Goal: Task Accomplishment & Management: Manage account settings

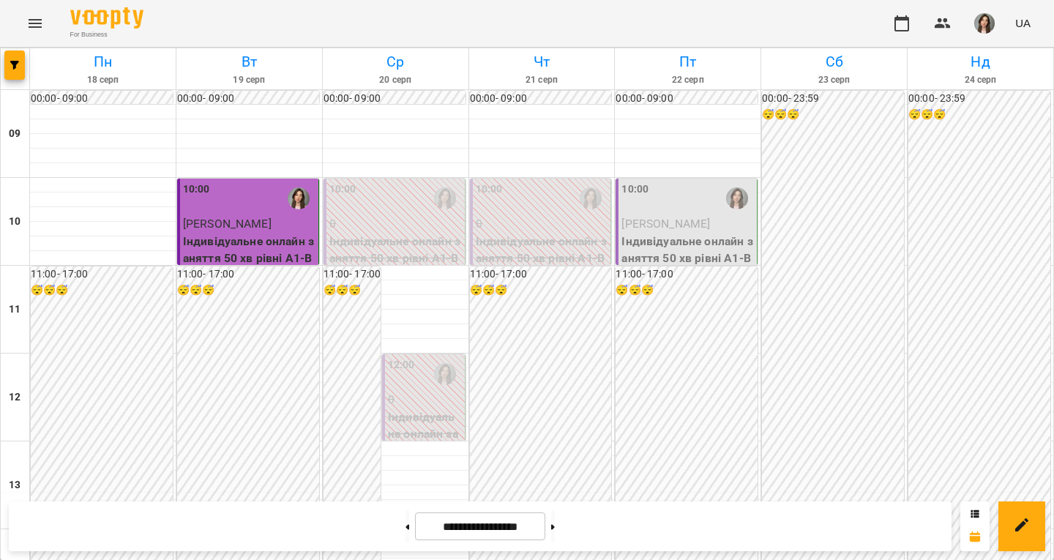
scroll to position [607, 0]
drag, startPoint x: 694, startPoint y: 408, endPoint x: 672, endPoint y: 439, distance: 38.4
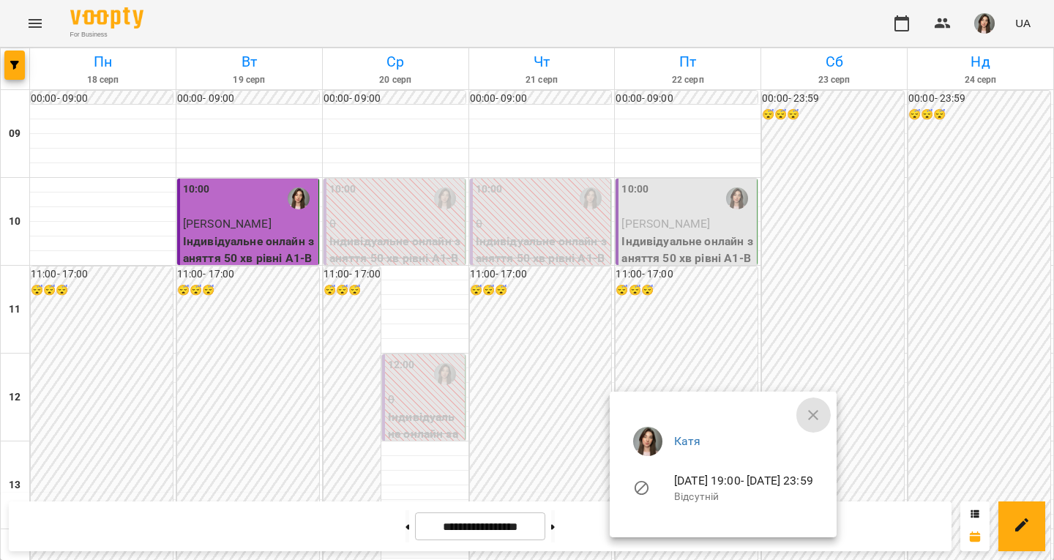
click at [822, 410] on icon "button" at bounding box center [813, 415] width 18 height 18
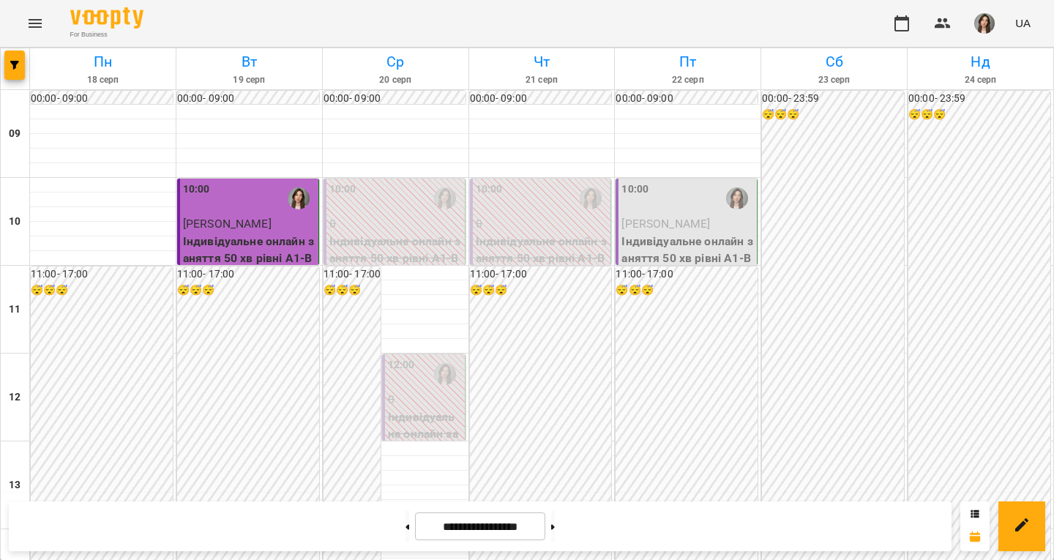
scroll to position [641, 0]
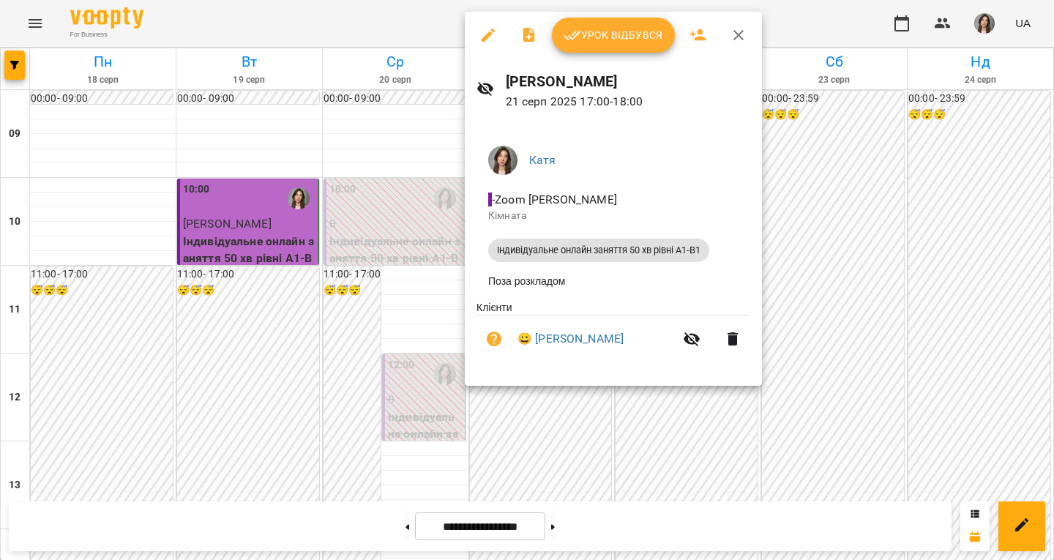
click at [870, 192] on div at bounding box center [527, 280] width 1054 height 560
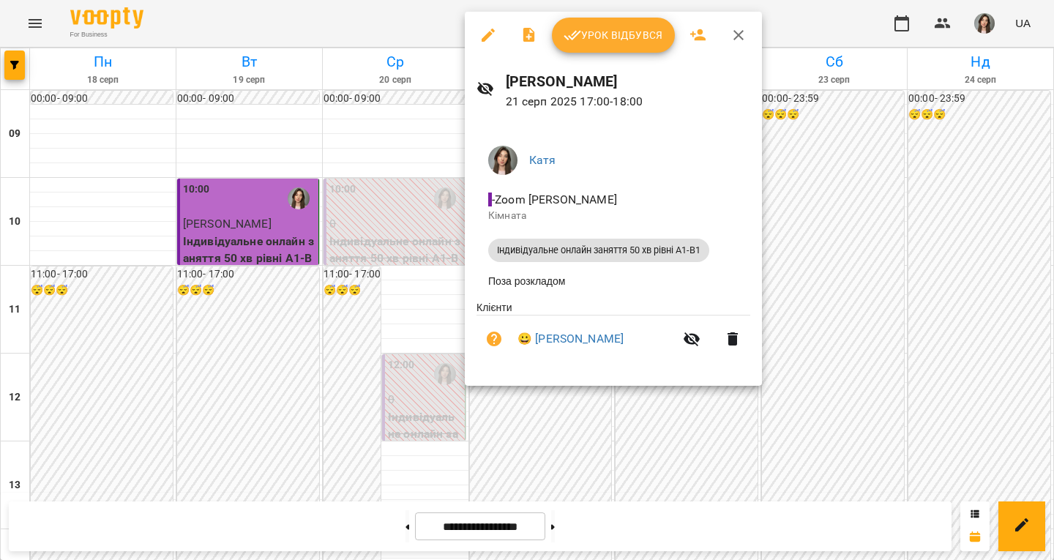
click at [791, 179] on div at bounding box center [527, 280] width 1054 height 560
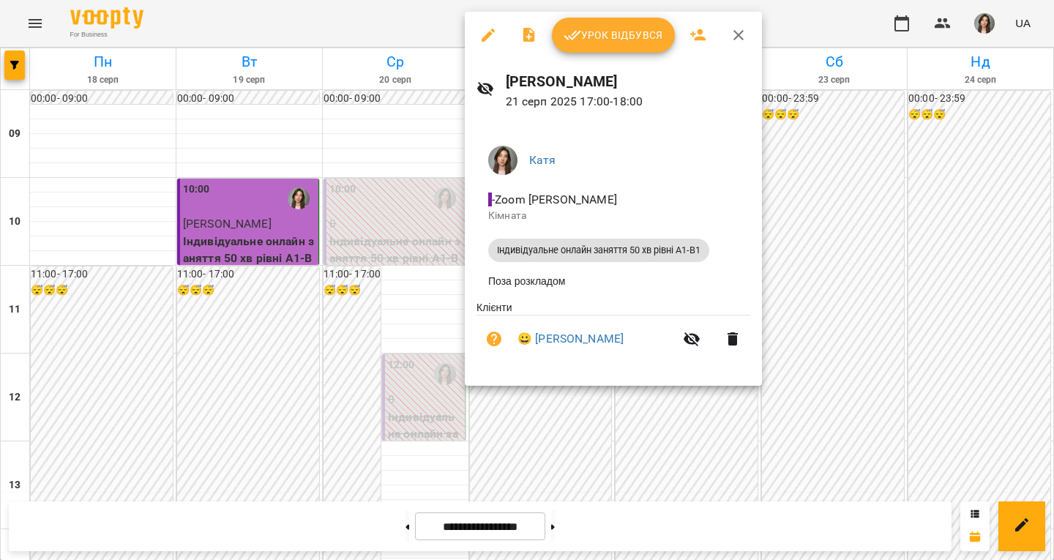
click at [766, 219] on div at bounding box center [527, 280] width 1054 height 560
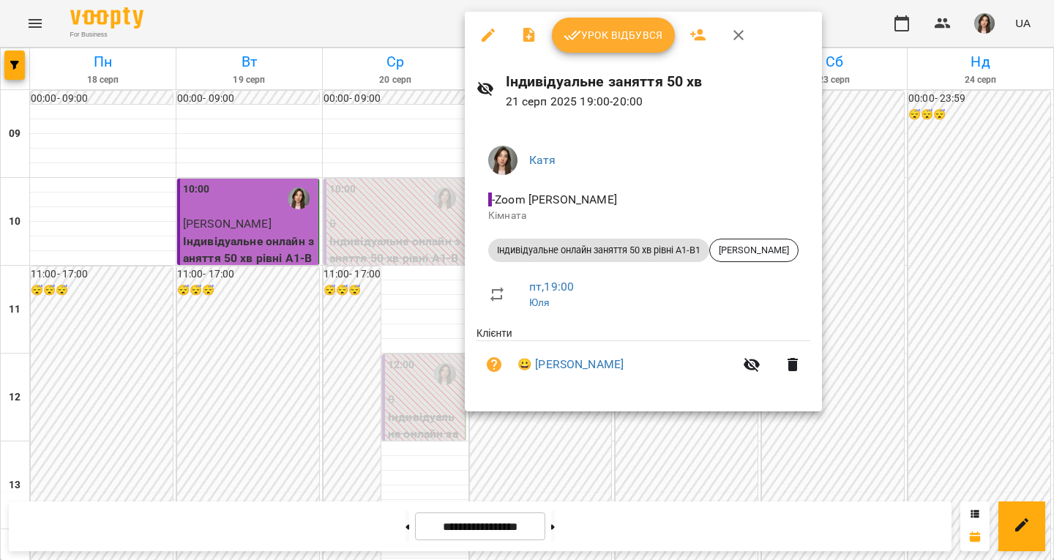
click at [858, 162] on div at bounding box center [527, 280] width 1054 height 560
